Goal: Task Accomplishment & Management: Manage account settings

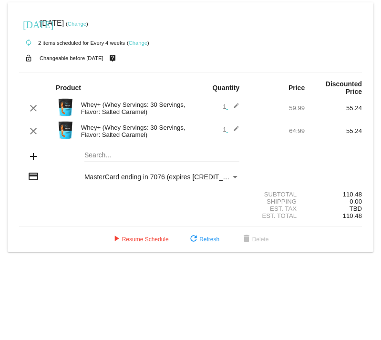
click at [236, 178] on div "Payment Method" at bounding box center [235, 177] width 5 height 2
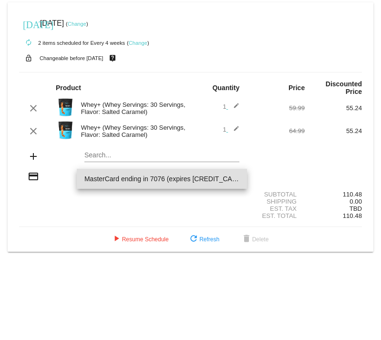
click at [54, 223] on div at bounding box center [190, 170] width 381 height 340
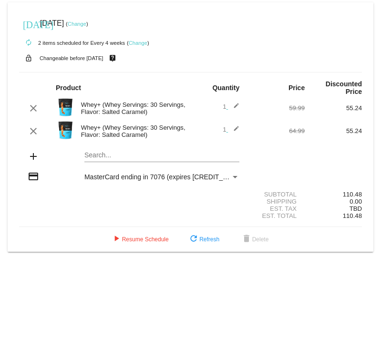
click at [237, 178] on div "Payment Method" at bounding box center [235, 177] width 9 height 8
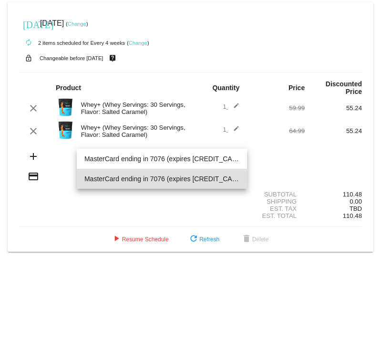
click at [220, 181] on span "MasterCard ending in 7076 (expires [CREDIT_CARD_DATA])" at bounding box center [161, 179] width 155 height 20
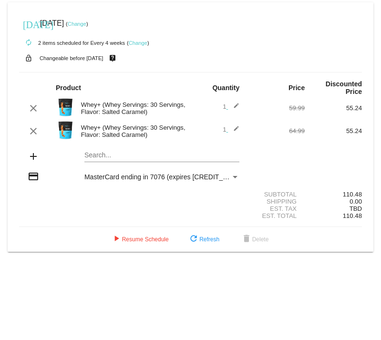
click at [86, 24] on link "Change" at bounding box center [77, 24] width 19 height 6
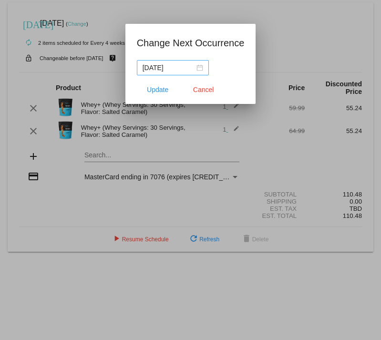
click at [191, 66] on div "2025-10-08" at bounding box center [173, 67] width 61 height 10
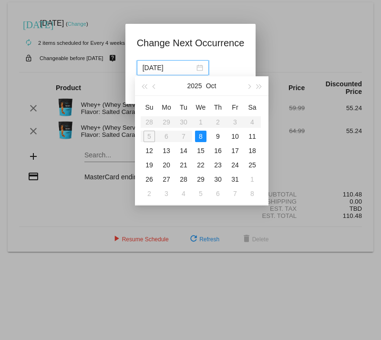
click at [199, 134] on div "8" at bounding box center [200, 136] width 11 height 11
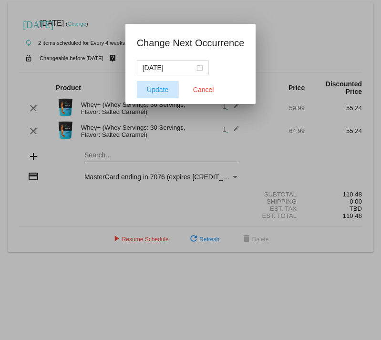
click at [160, 92] on span "Update" at bounding box center [157, 90] width 21 height 8
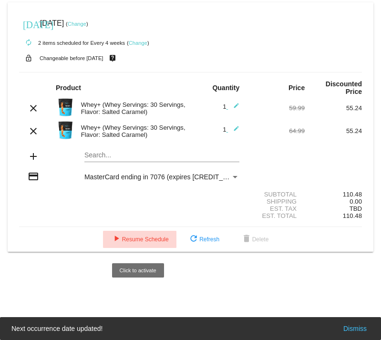
click at [135, 239] on button "play_arrow Resume Schedule" at bounding box center [139, 239] width 73 height 17
